Goal: Obtain resource: Obtain resource

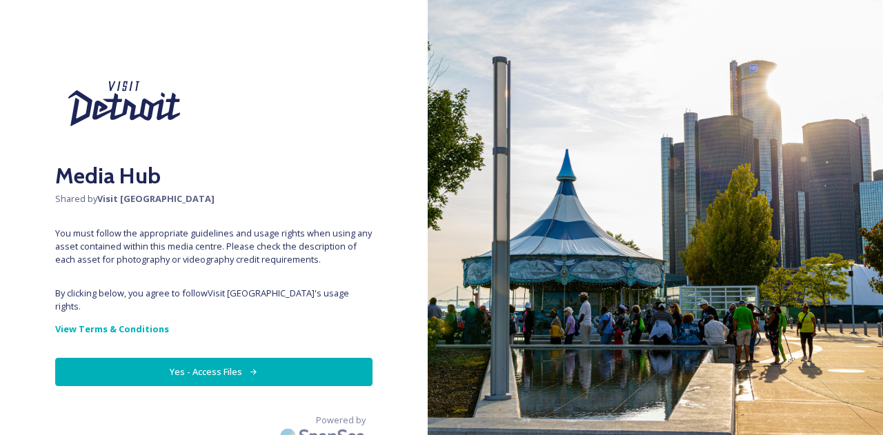
click at [214, 360] on button "Yes - Access Files" at bounding box center [213, 372] width 317 height 28
click at [195, 358] on button "Yes - Access Files" at bounding box center [213, 372] width 317 height 28
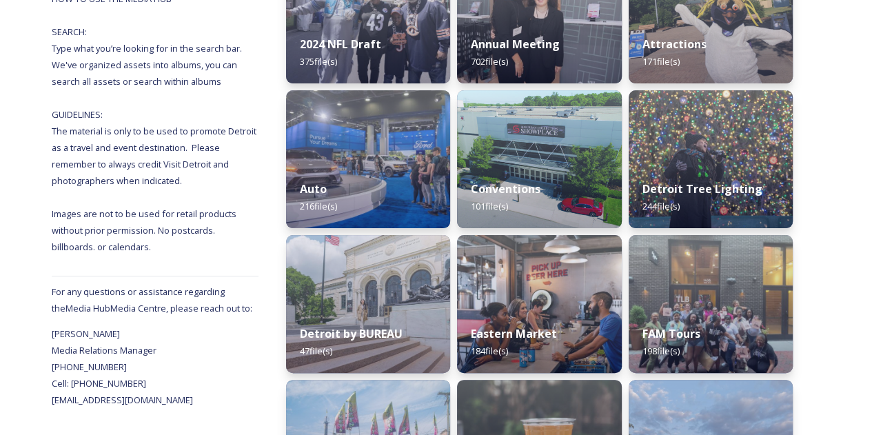
scroll to position [138, 0]
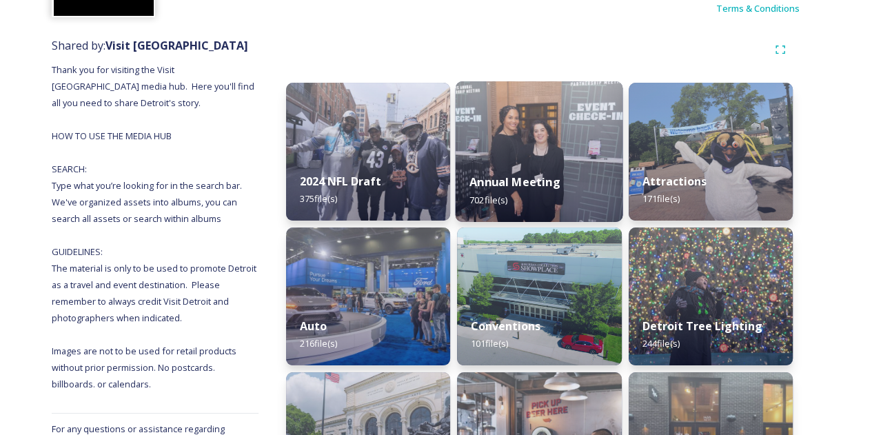
click at [525, 134] on img at bounding box center [540, 151] width 168 height 141
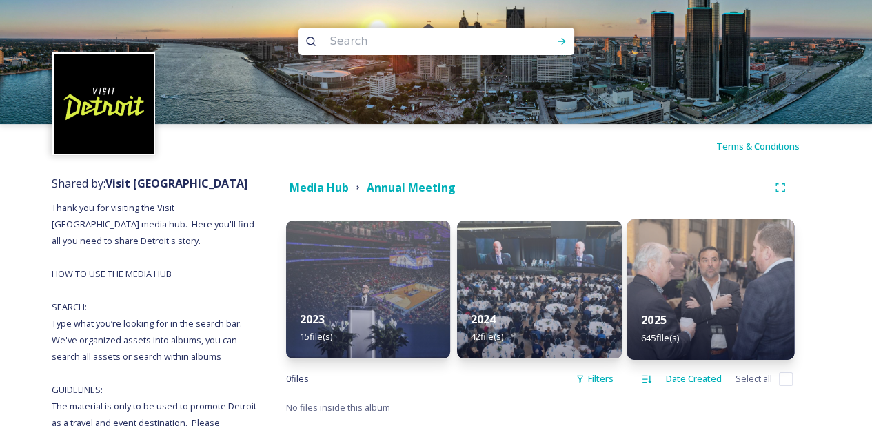
click at [740, 290] on img at bounding box center [711, 289] width 168 height 141
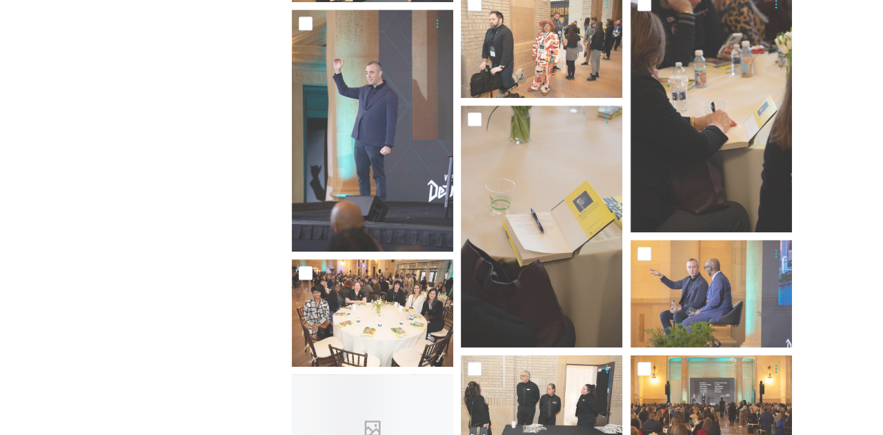
scroll to position [965, 0]
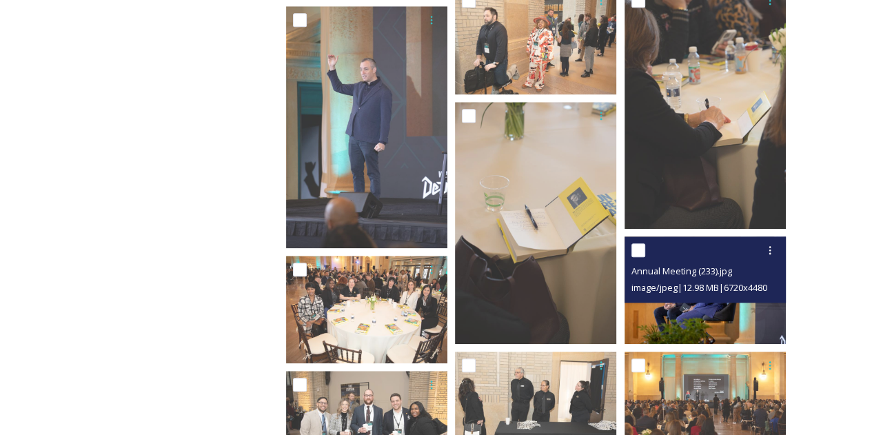
click at [694, 289] on span "image/jpeg | 12.98 MB | 6720 x 4480" at bounding box center [700, 287] width 136 height 12
click at [696, 305] on img at bounding box center [705, 291] width 161 height 108
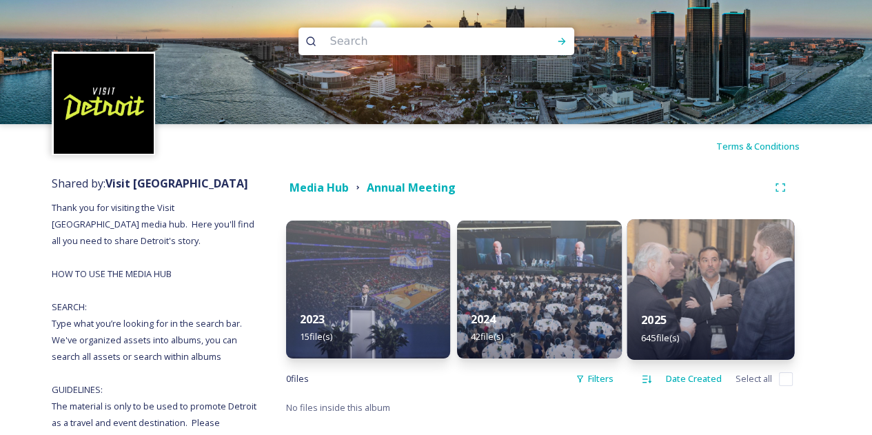
click at [702, 294] on img at bounding box center [711, 289] width 168 height 141
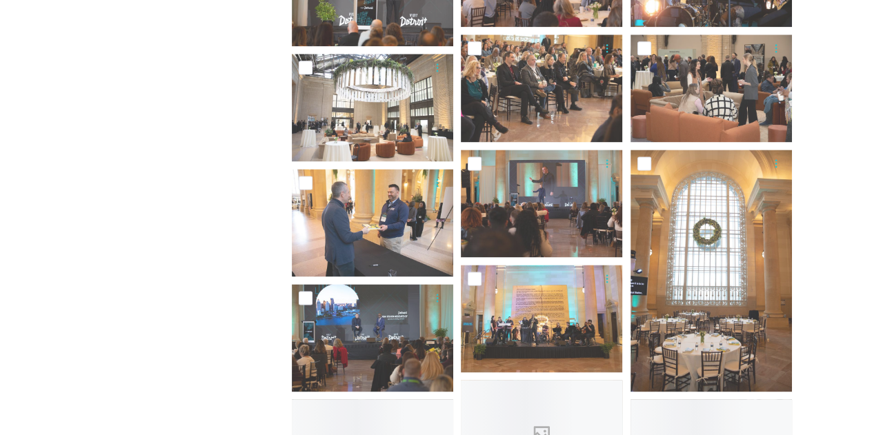
scroll to position [1517, 0]
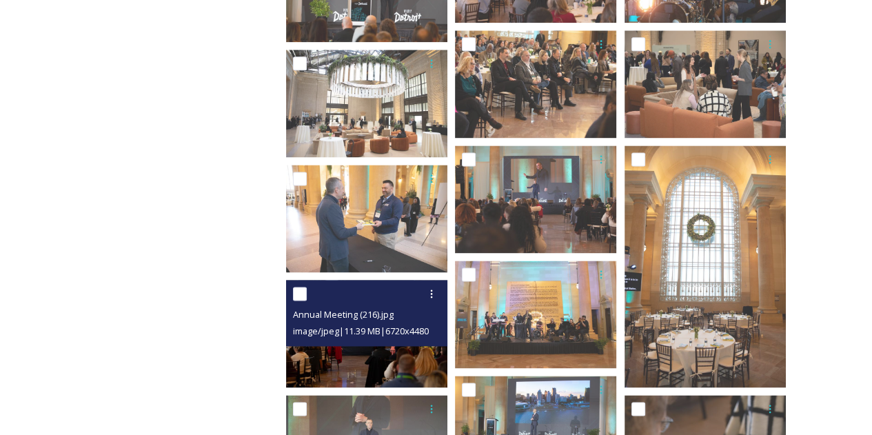
click at [347, 350] on img at bounding box center [366, 334] width 161 height 108
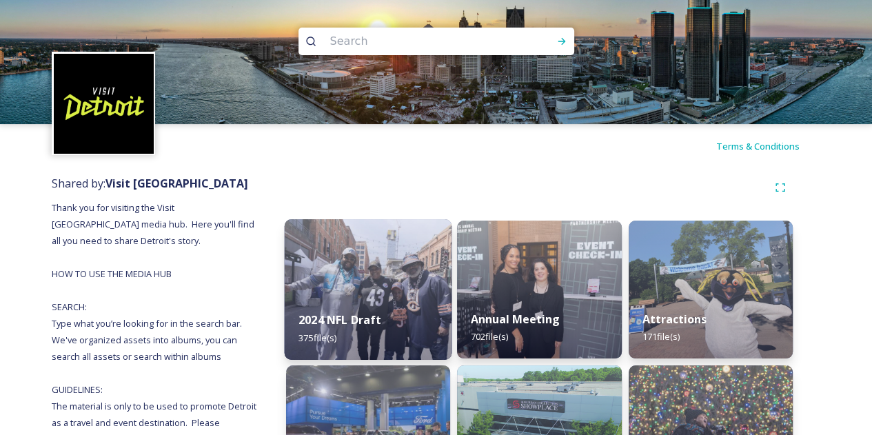
click at [337, 281] on img at bounding box center [369, 289] width 168 height 141
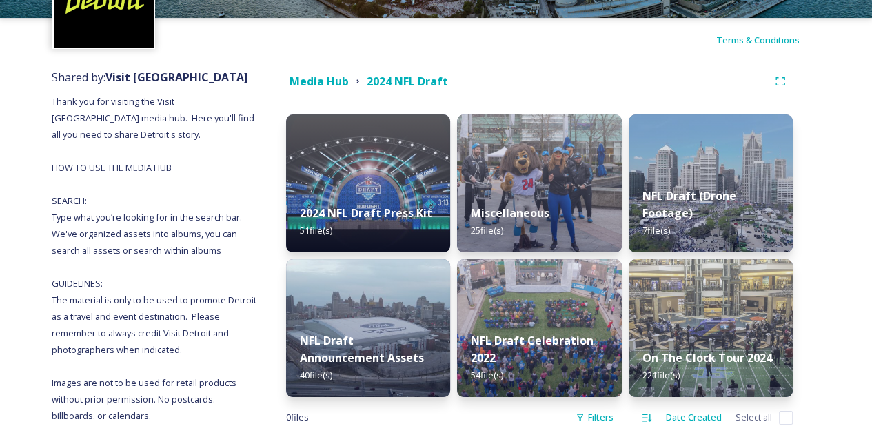
scroll to position [138, 0]
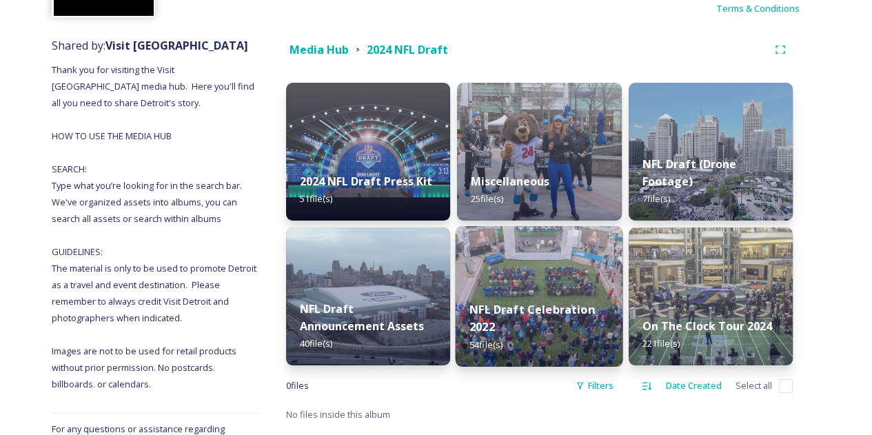
click at [533, 279] on img at bounding box center [540, 296] width 168 height 141
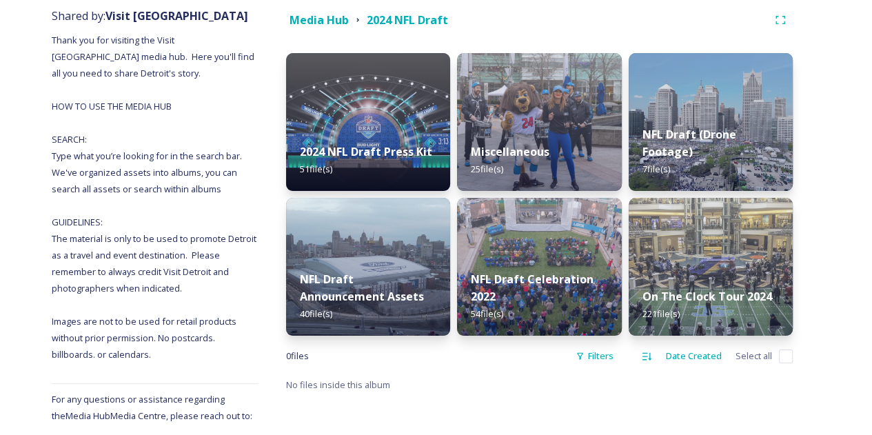
scroll to position [207, 0]
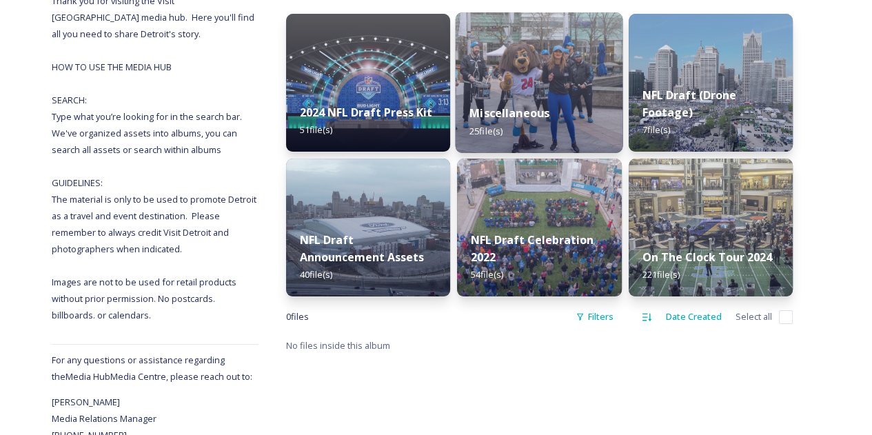
click at [550, 96] on div "Miscellaneous 25 file(s)" at bounding box center [540, 121] width 168 height 63
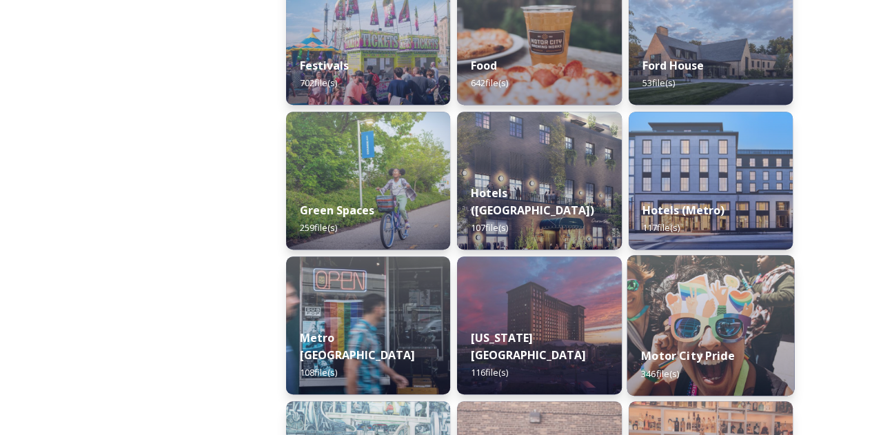
scroll to position [690, 0]
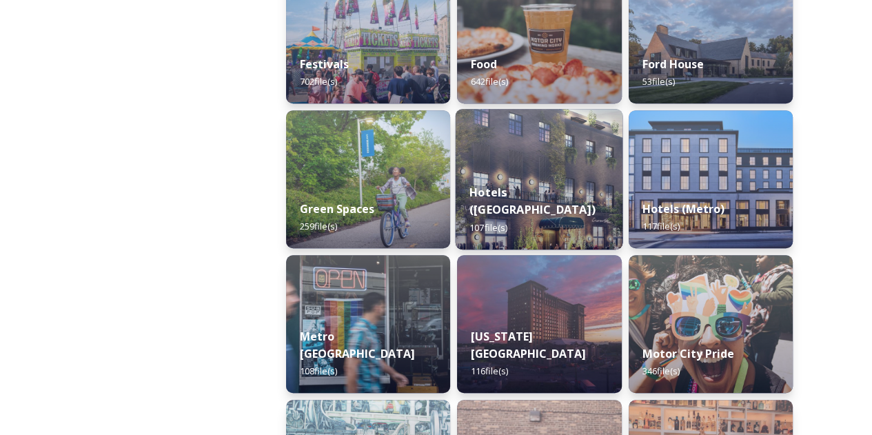
click at [514, 170] on img at bounding box center [540, 179] width 168 height 141
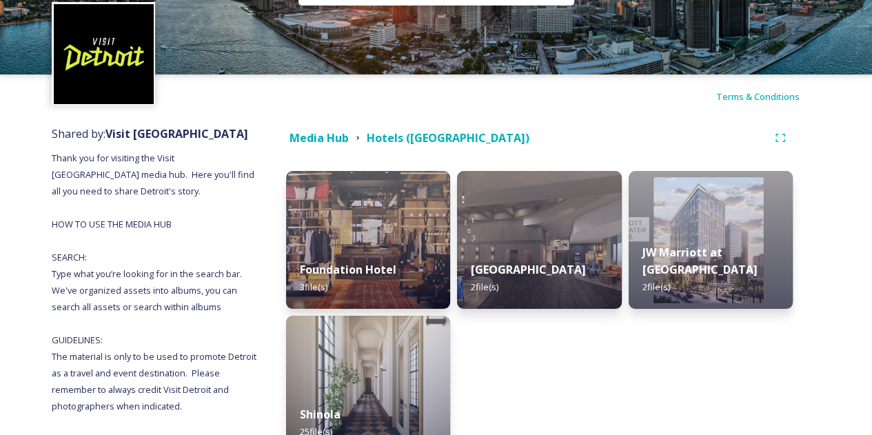
scroll to position [138, 0]
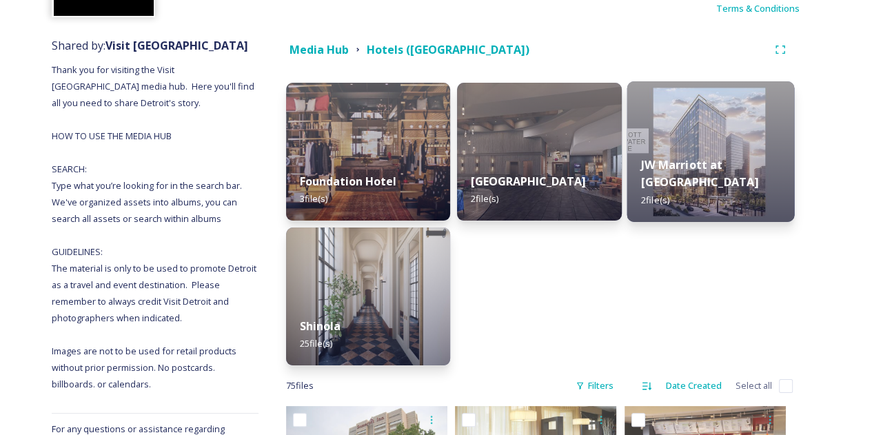
click at [690, 151] on div "JW Marriott at Water Square 2 file(s)" at bounding box center [711, 182] width 168 height 80
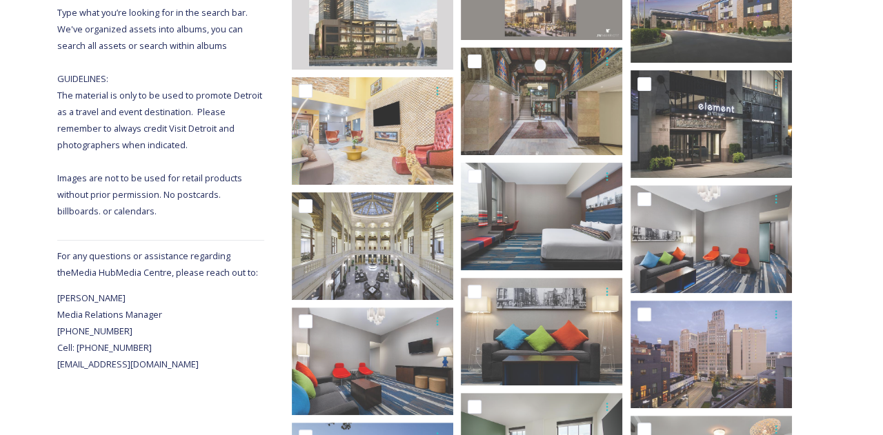
scroll to position [207, 0]
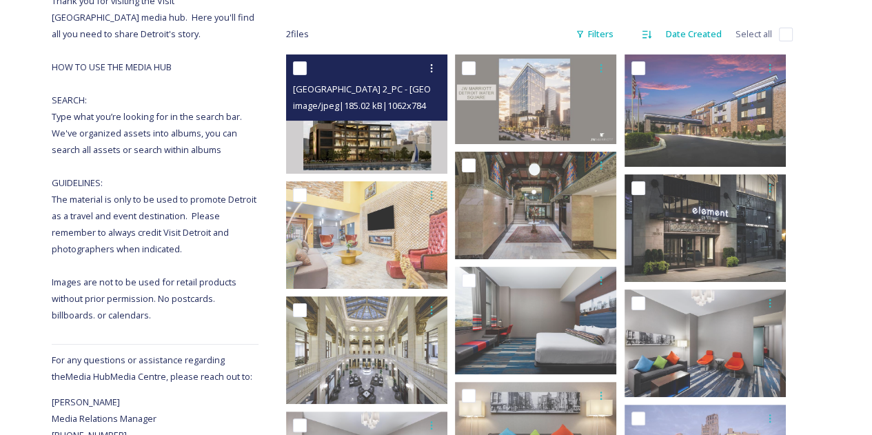
click at [363, 136] on img at bounding box center [366, 113] width 161 height 119
